Goal: Information Seeking & Learning: Find specific page/section

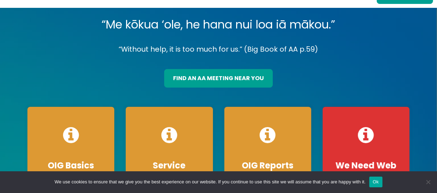
scroll to position [59, 0]
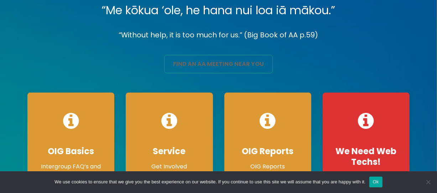
click at [215, 73] on link "find an aa meeting near you" at bounding box center [218, 64] width 109 height 19
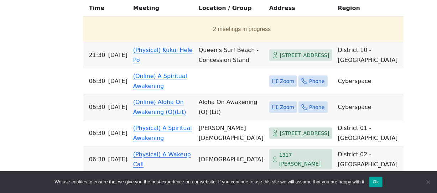
scroll to position [297, 0]
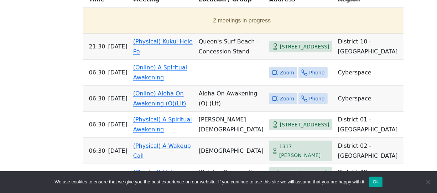
drag, startPoint x: 267, startPoint y: 81, endPoint x: 14, endPoint y: 44, distance: 255.4
click at [14, 44] on div "Alcoholics Anonymous on Oahu Oahu Central Office is closed Friday, August 15, f…" at bounding box center [218, 113] width 437 height 821
click at [280, 77] on span "Zoom" at bounding box center [287, 72] width 14 height 9
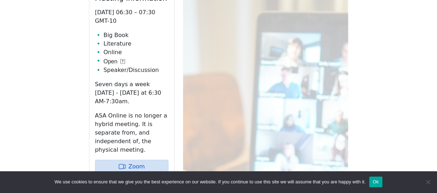
scroll to position [254, 0]
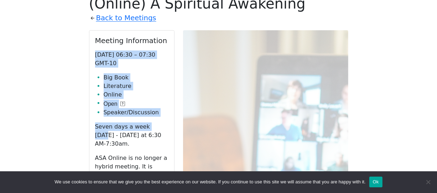
drag, startPoint x: 93, startPoint y: 63, endPoint x: 151, endPoint y: 119, distance: 80.4
click at [156, 137] on div "Meeting Information Saturday 06:30 – 07:30 GMT-10 Big Book Literature Online Op…" at bounding box center [131, 179] width 85 height 296
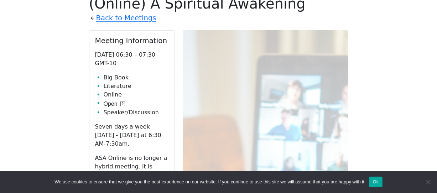
click at [92, 51] on div "Meeting Information Saturday 06:30 – 07:30 GMT-10 Big Book Literature Online Op…" at bounding box center [131, 179] width 85 height 296
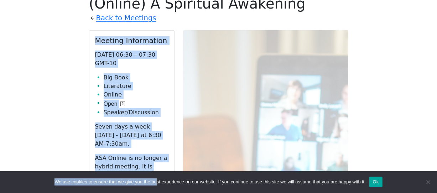
drag, startPoint x: 94, startPoint y: 52, endPoint x: 163, endPoint y: 176, distance: 142.0
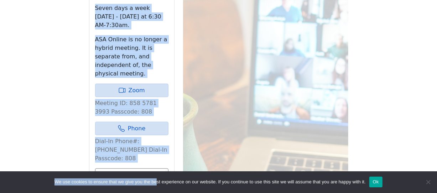
scroll to position [374, 0]
click at [37, 85] on div "If you know of a meeting listed here that NO LONGER MEETS, please call Central …" at bounding box center [218, 81] width 393 height 513
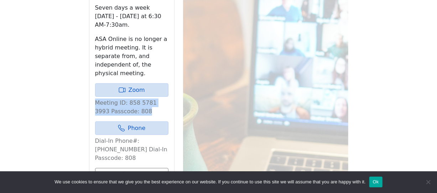
drag, startPoint x: 93, startPoint y: 94, endPoint x: 121, endPoint y: 108, distance: 31.6
click at [147, 110] on div "Meeting Information Saturday 06:30 – 07:30 GMT-10 Big Book Literature Online Op…" at bounding box center [131, 60] width 85 height 296
copy p "Meeting ID: 858 5781 3993 Passcode: 808"
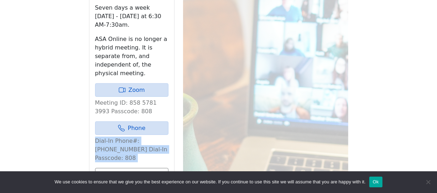
drag, startPoint x: 93, startPoint y: 132, endPoint x: 160, endPoint y: 150, distance: 69.8
click at [160, 150] on div "Meeting Information Saturday 06:30 – 07:30 GMT-10 Big Book Literature Online Op…" at bounding box center [131, 60] width 85 height 296
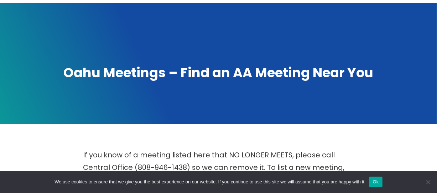
scroll to position [17, 0]
